Goal: Task Accomplishment & Management: Manage account settings

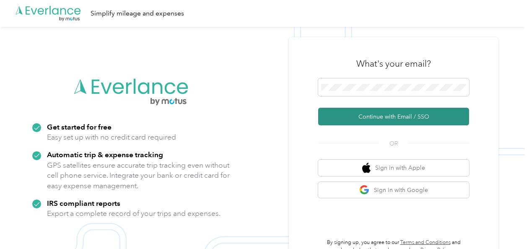
click at [388, 123] on button "Continue with Email / SSO" at bounding box center [393, 117] width 151 height 18
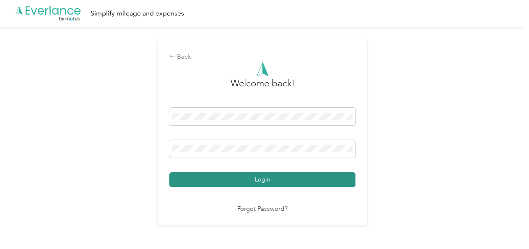
click at [293, 184] on button "Login" at bounding box center [262, 179] width 186 height 15
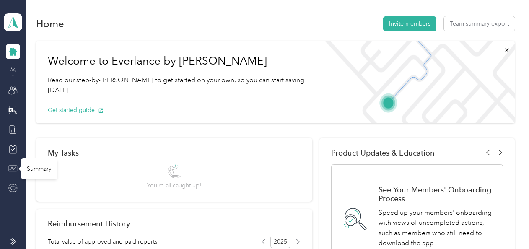
click at [14, 166] on icon at bounding box center [13, 169] width 8 height 6
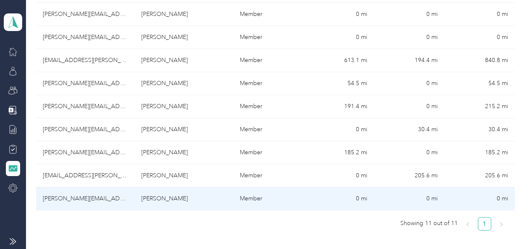
scroll to position [251, 0]
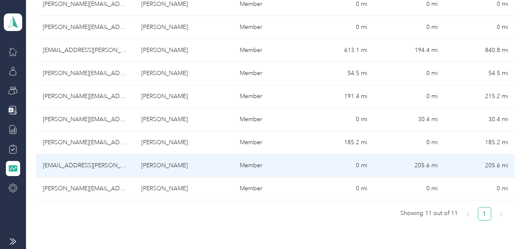
click at [94, 163] on td "[EMAIL_ADDRESS][PERSON_NAME][DOMAIN_NAME]" at bounding box center [85, 165] width 99 height 23
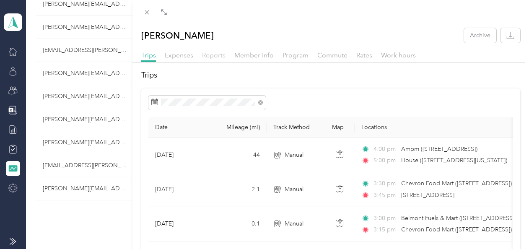
click at [208, 54] on span "Reports" at bounding box center [213, 55] width 23 height 8
